Goal: Find specific page/section: Find specific page/section

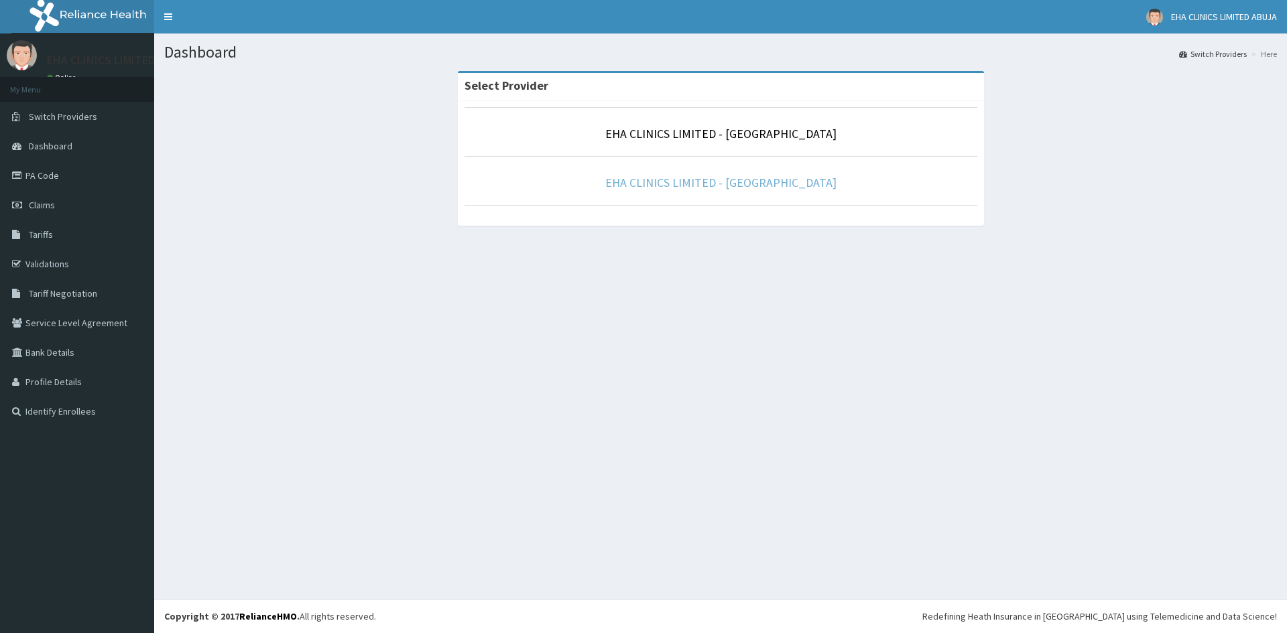
click at [674, 179] on link "EHA CLINICS LIMITED - [GEOGRAPHIC_DATA]" at bounding box center [720, 182] width 231 height 15
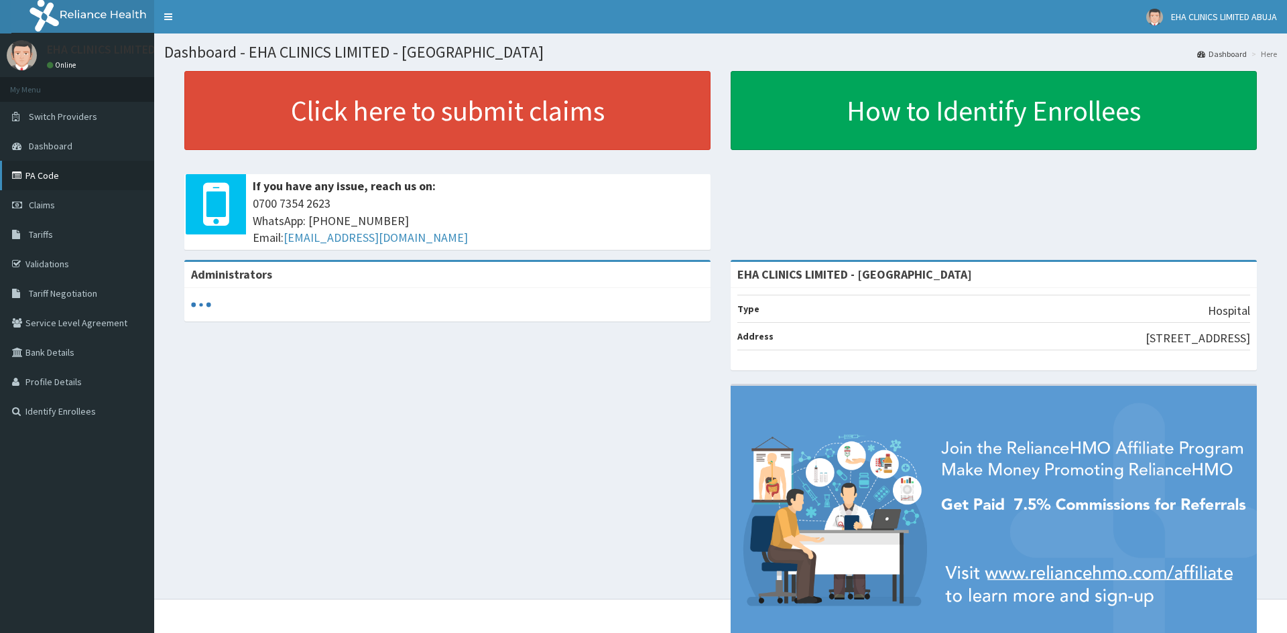
click at [54, 182] on link "PA Code" at bounding box center [77, 175] width 154 height 29
